Goal: Learn about a topic

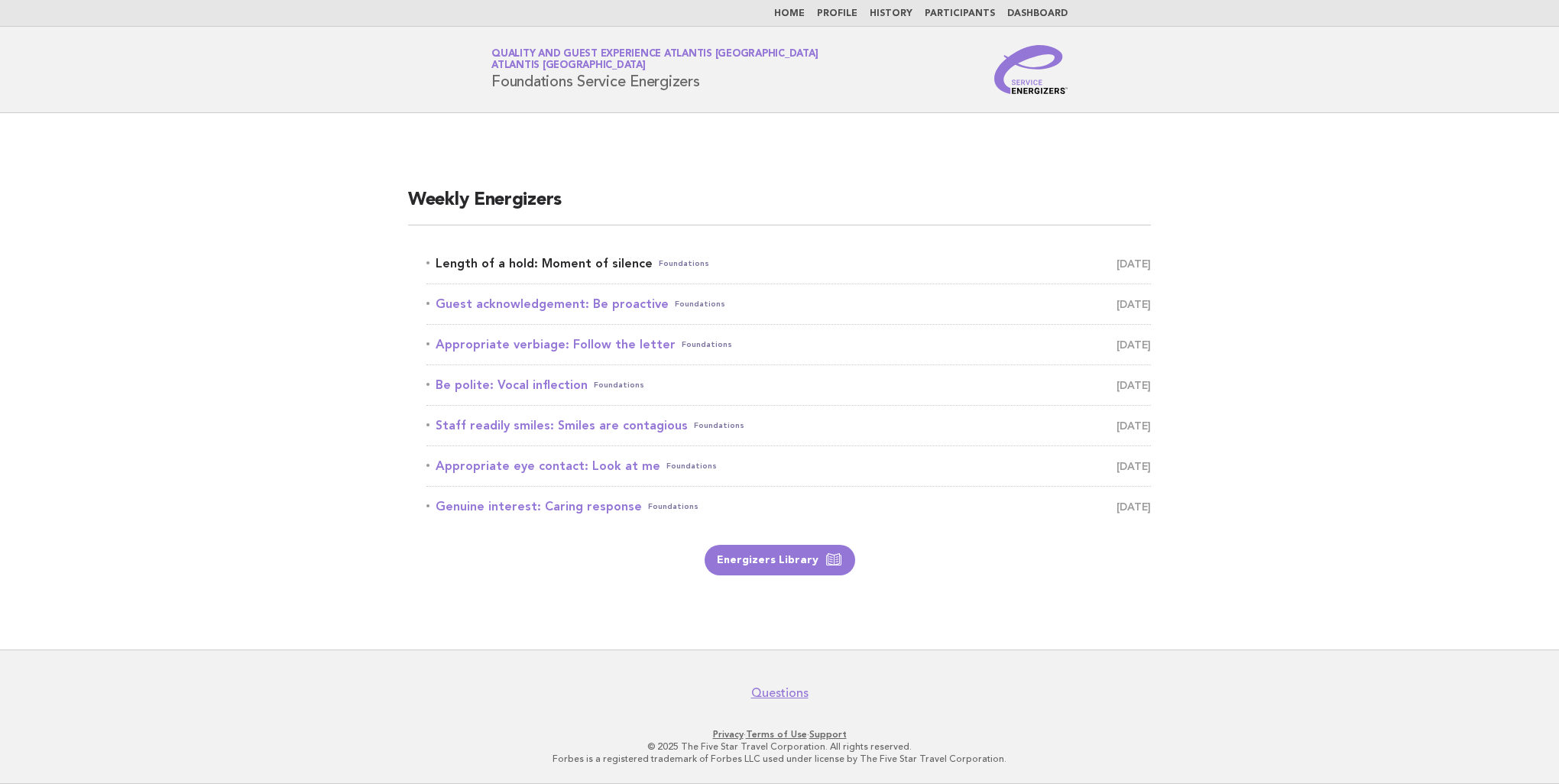
click at [563, 259] on link "Length of a hold: Moment of silence Foundations [DATE]" at bounding box center [788, 263] width 725 height 21
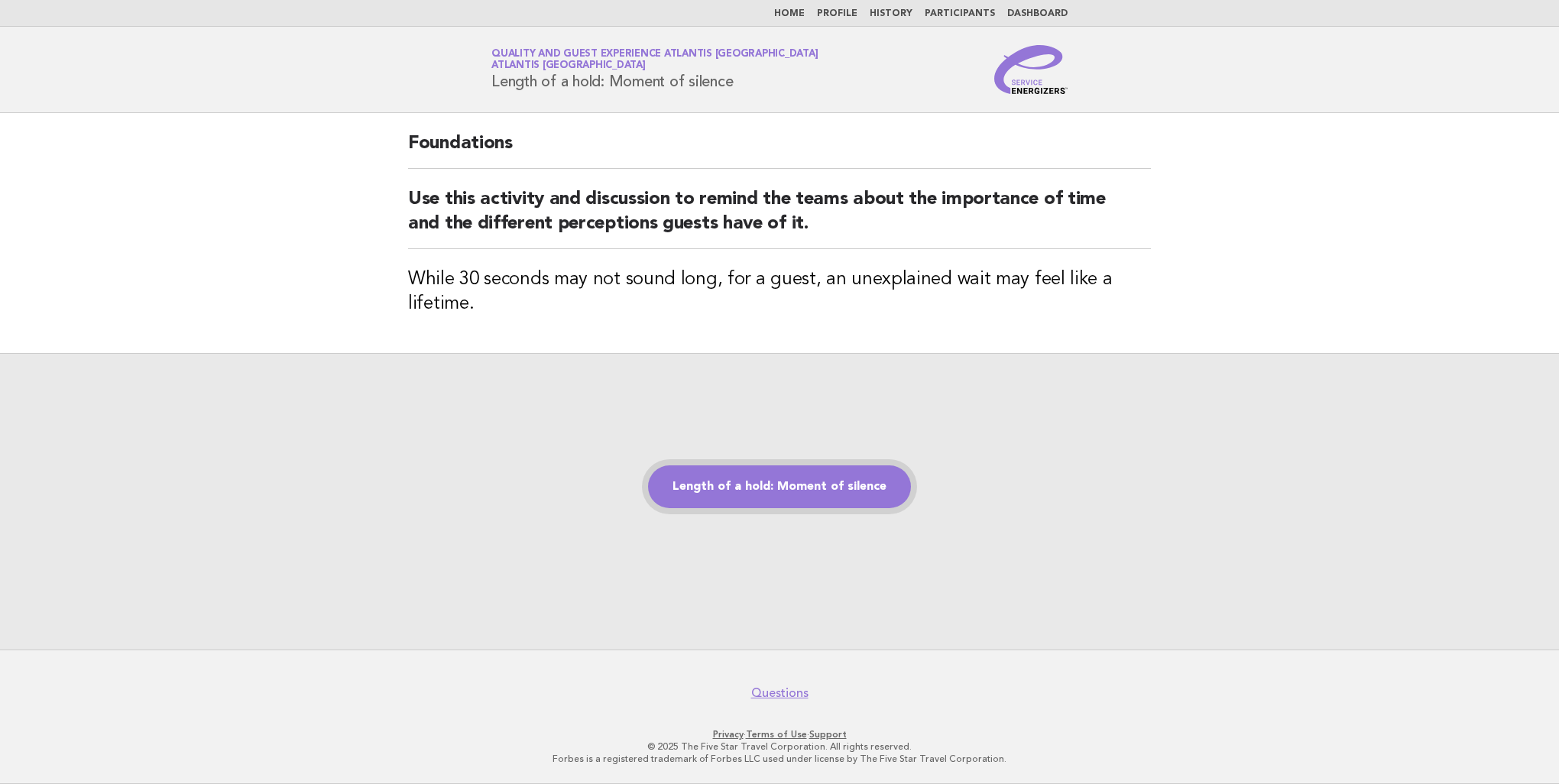
click at [817, 487] on link "Length of a hold: Moment of silence" at bounding box center [779, 487] width 263 height 43
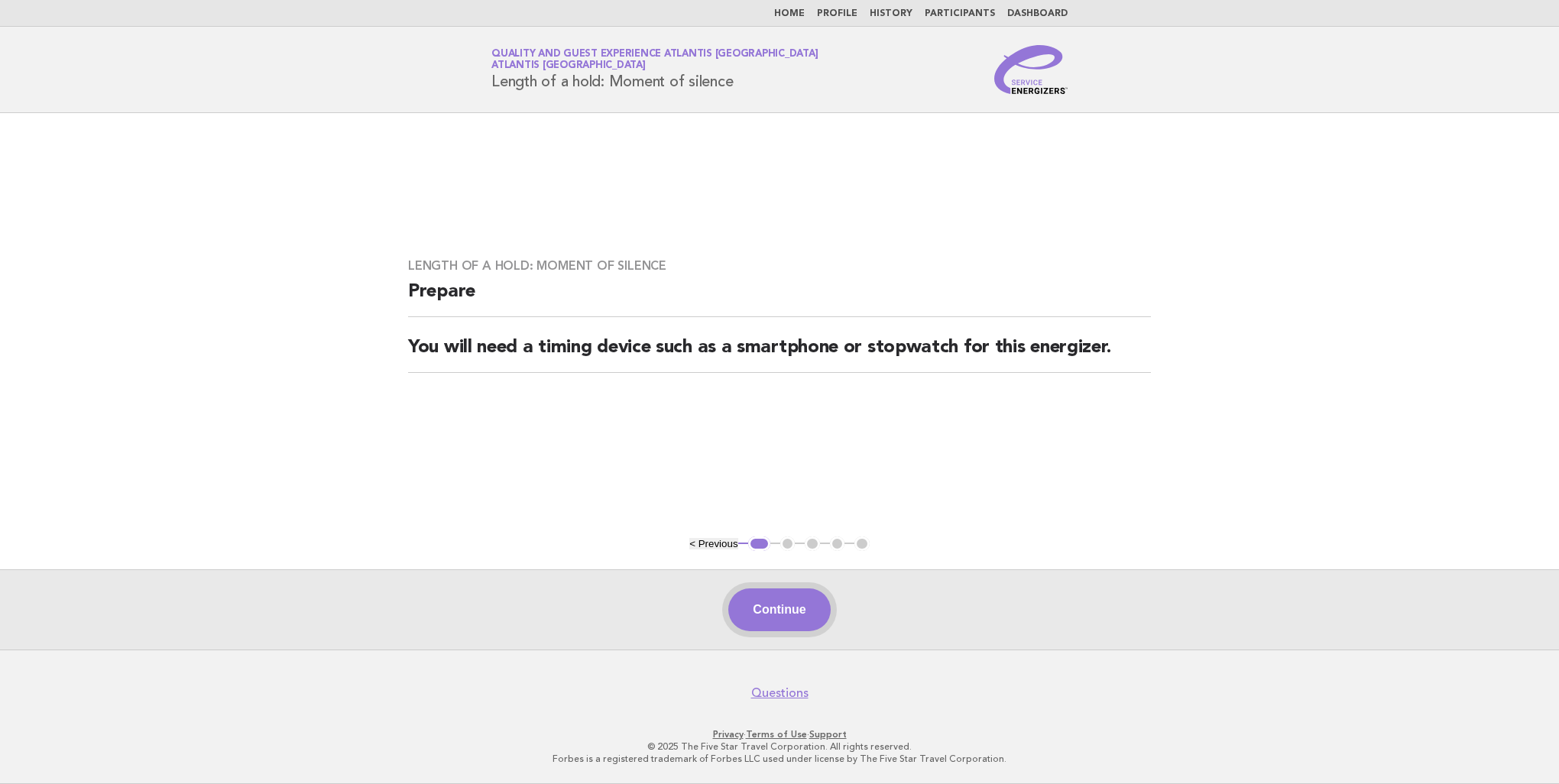
click at [793, 608] on button "Continue" at bounding box center [779, 609] width 101 height 43
